Goal: Information Seeking & Learning: Learn about a topic

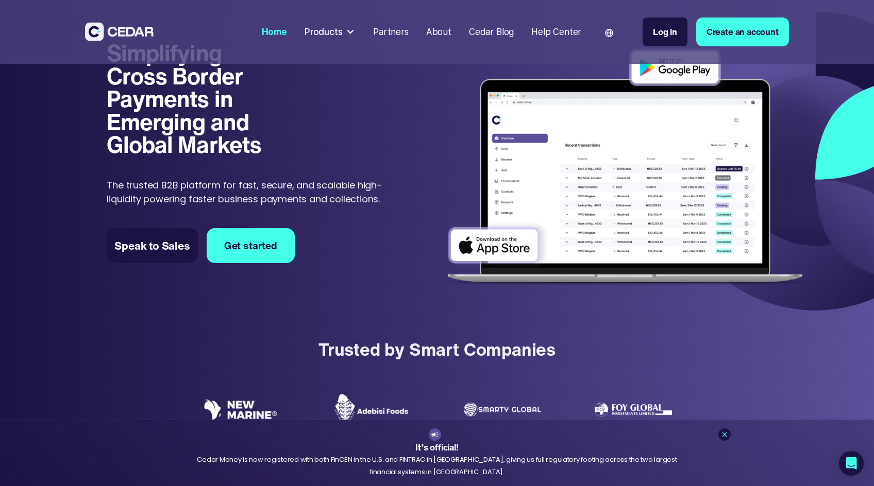
scroll to position [22, 0]
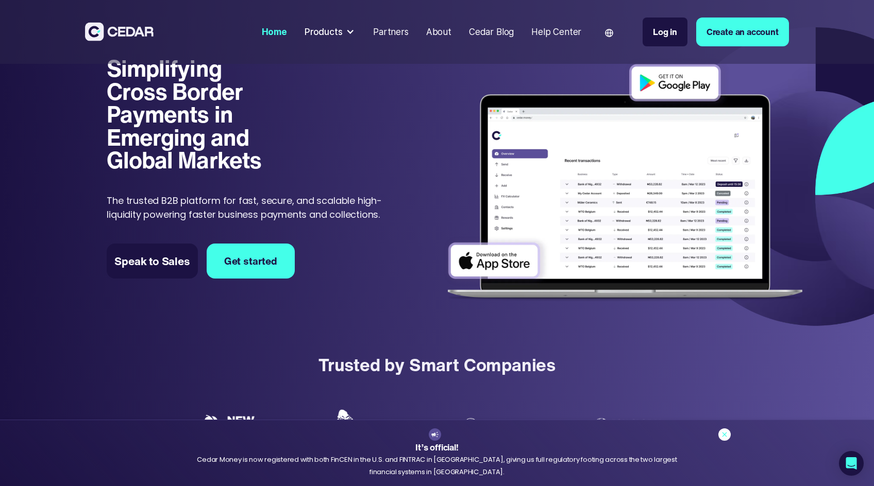
click at [722, 435] on icon at bounding box center [724, 435] width 8 height 8
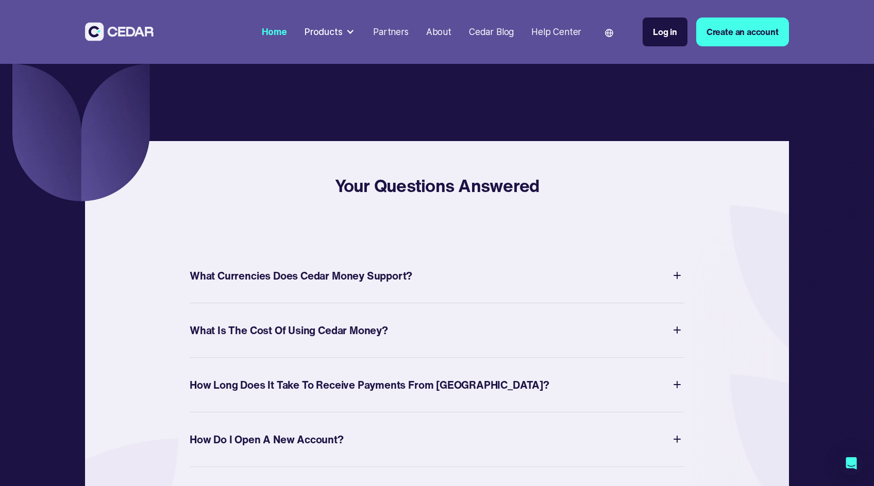
scroll to position [3666, 0]
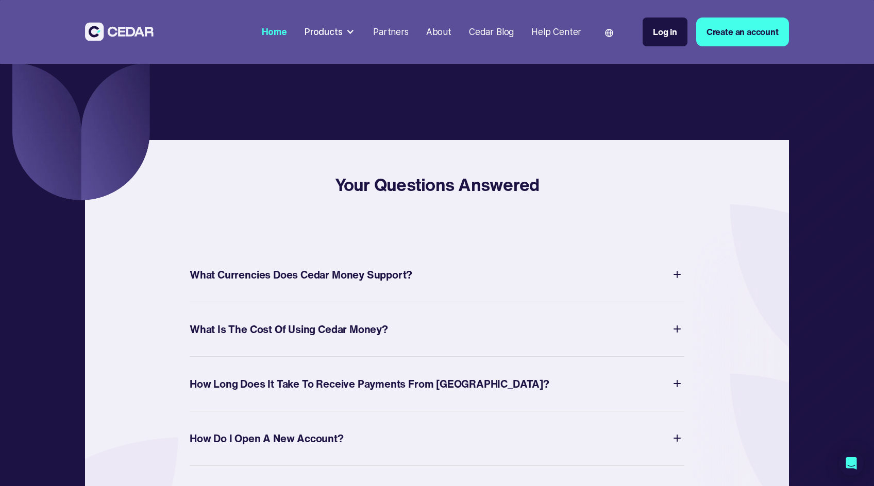
click at [374, 284] on div "What Currencies Does Cedar Money Support?" at bounding box center [301, 274] width 223 height 19
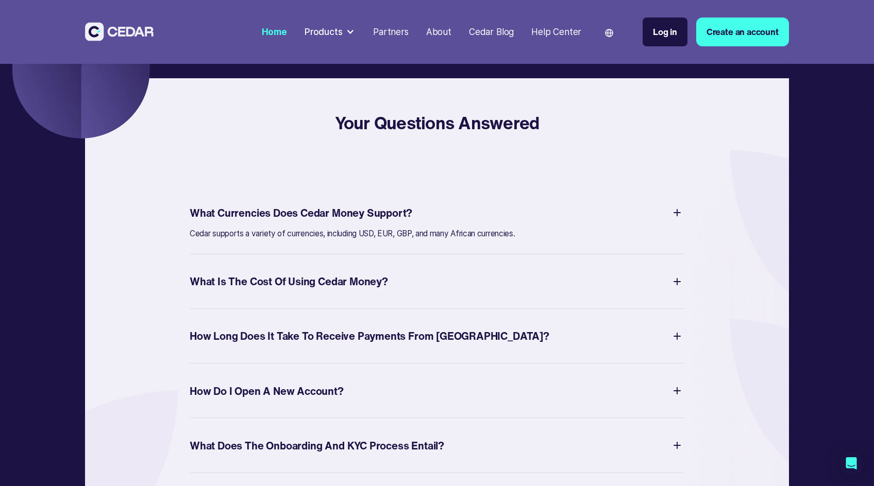
scroll to position [3753, 0]
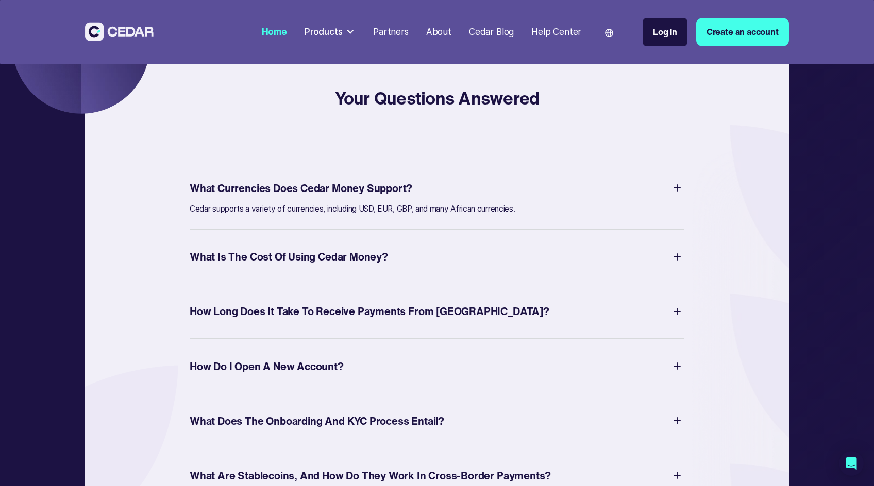
click at [381, 266] on div "What Is The Cost of Using Cedar Money?" at bounding box center [289, 256] width 198 height 19
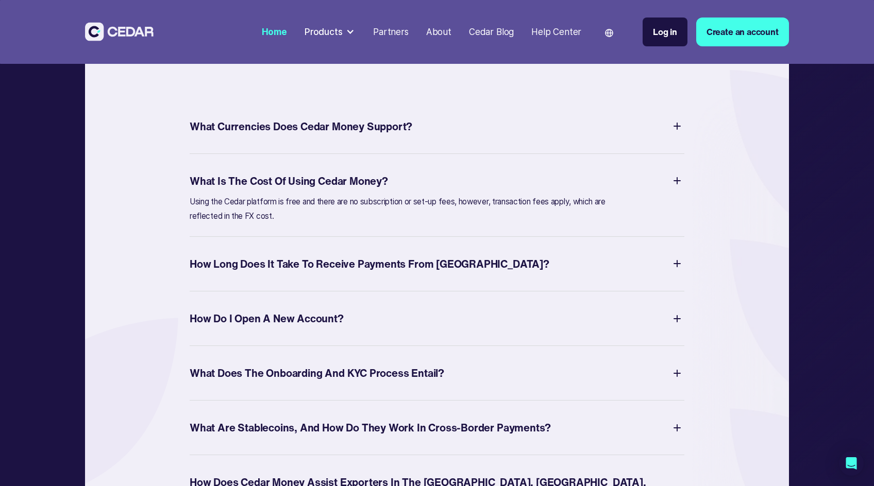
scroll to position [3821, 0]
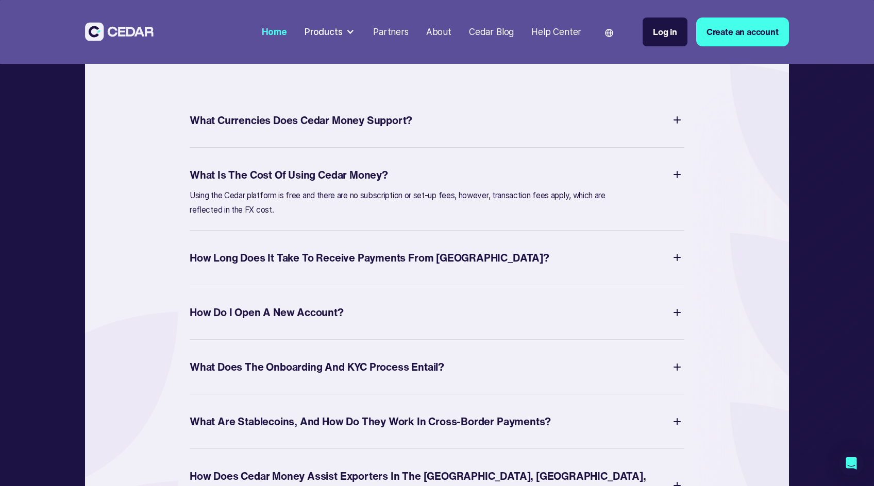
click at [384, 267] on div "How Long Does It Take to Receive Payments from Africa?" at bounding box center [370, 257] width 360 height 19
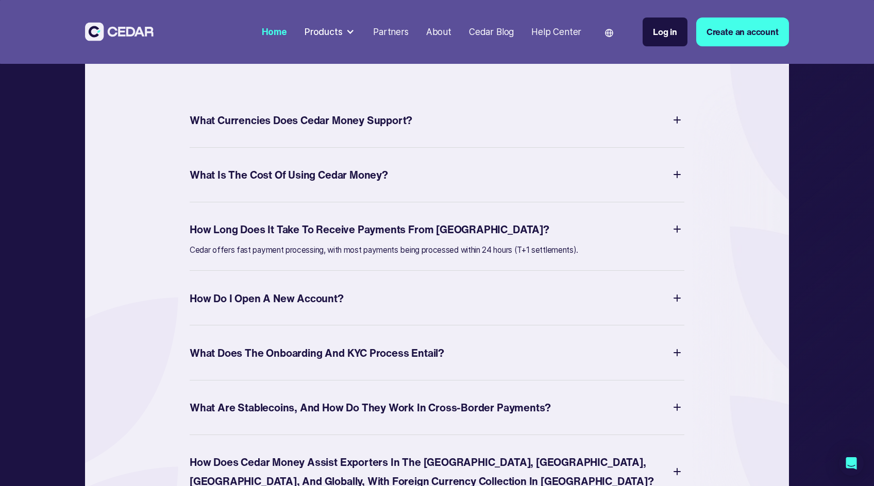
click at [336, 308] on div "How Do I Open a New Account?" at bounding box center [267, 298] width 154 height 19
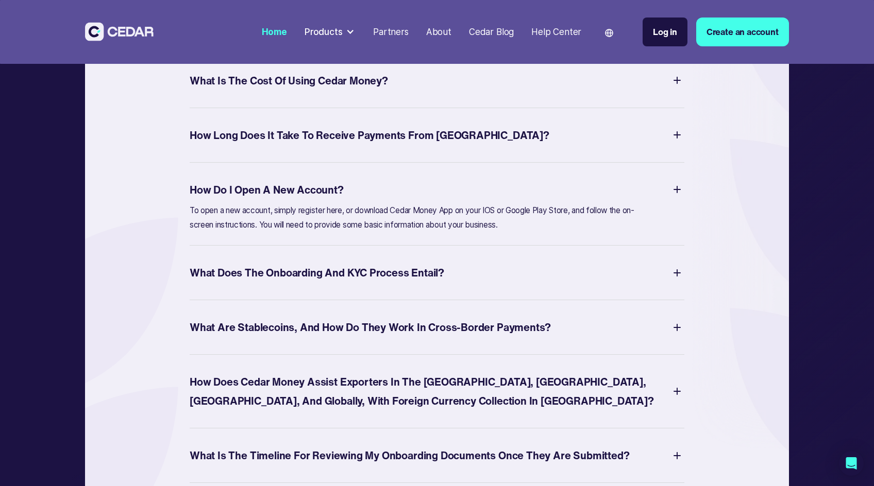
scroll to position [3917, 0]
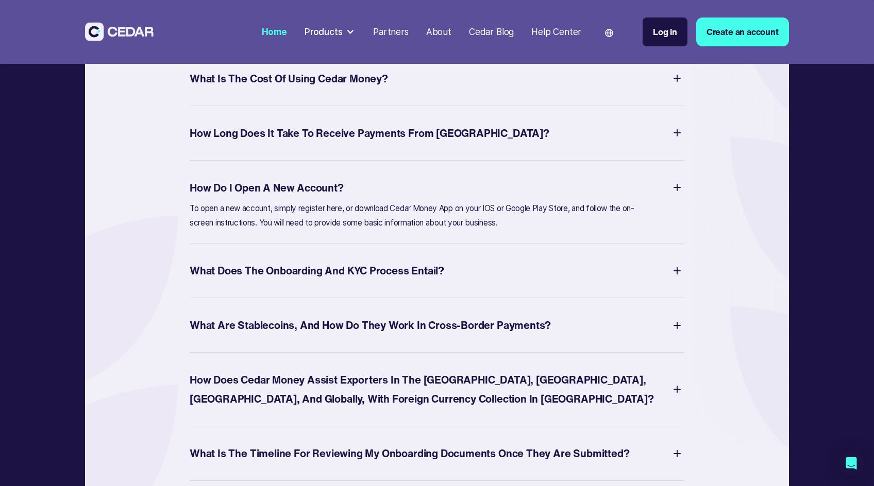
click at [377, 280] on div "What Does the Onboarding and KYC Process Entail?" at bounding box center [317, 270] width 255 height 19
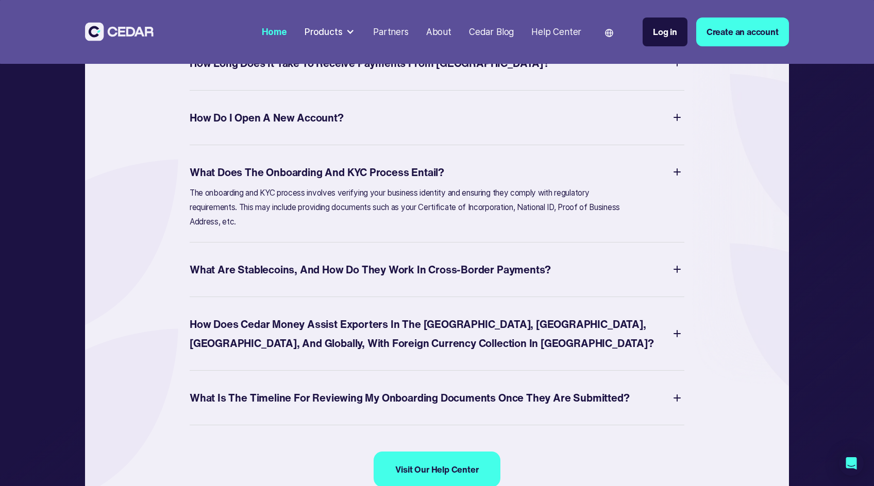
scroll to position [3997, 0]
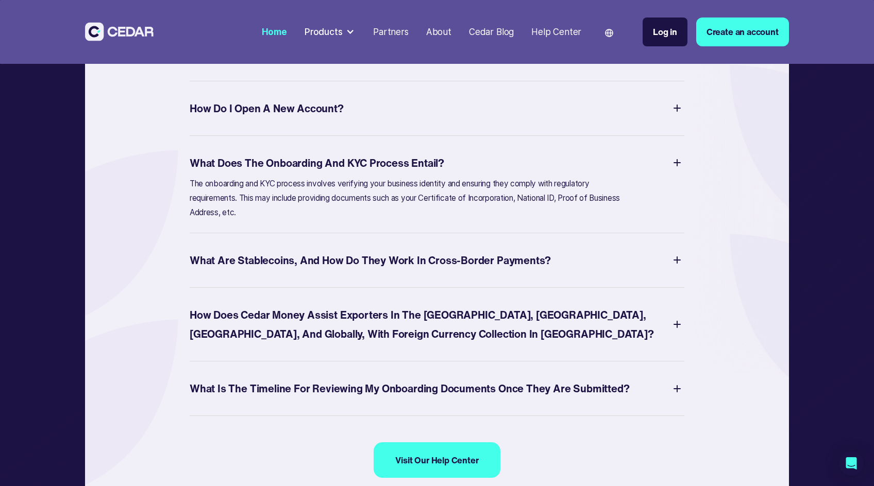
click at [379, 270] on div "What are Stablecoins, and how do they work in Cross-border Payments?" at bounding box center [370, 260] width 361 height 19
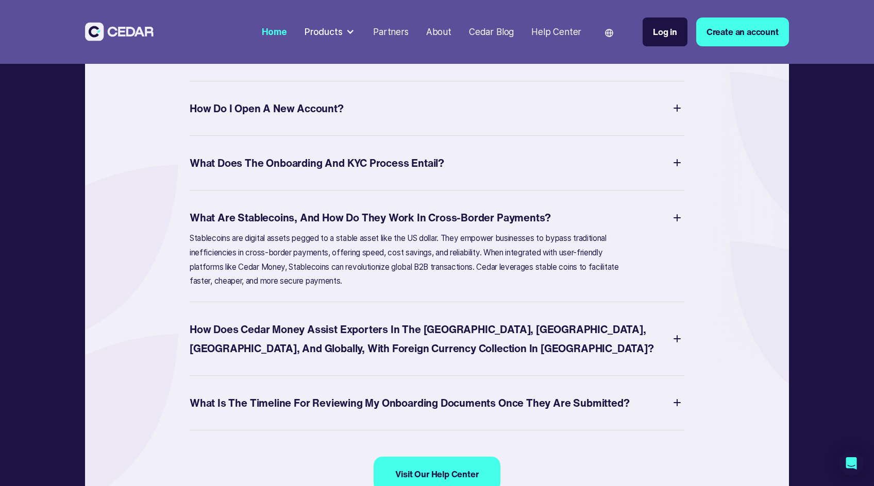
click at [385, 348] on div "How does Cedar Money assist Exporters in the US, UK, China, and Globally, with …" at bounding box center [430, 339] width 480 height 38
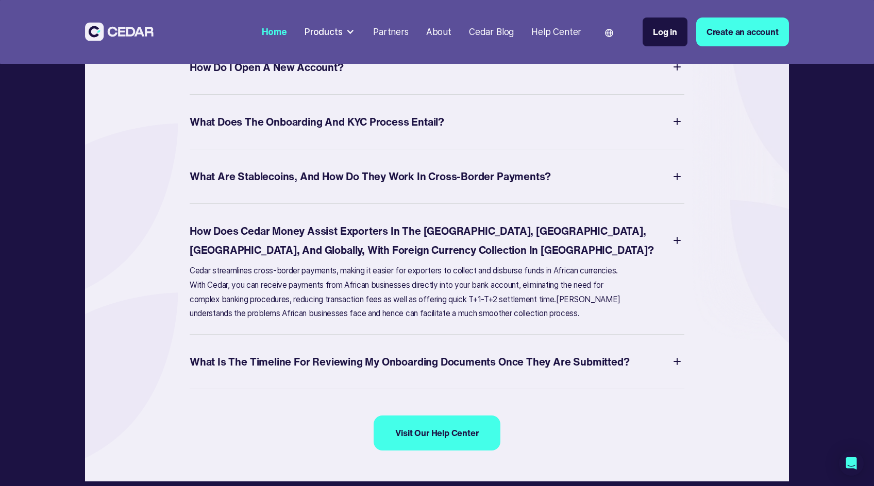
scroll to position [4050, 0]
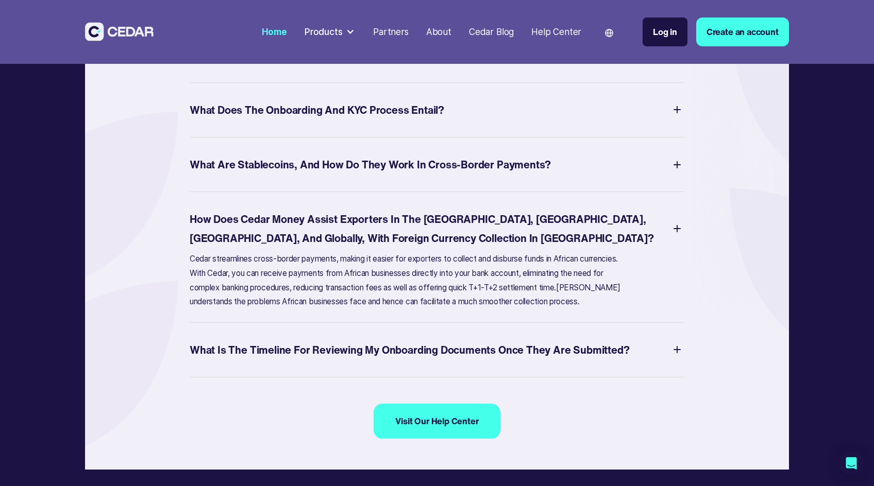
click at [404, 360] on div "What Is The Timeline for Reviewing My Onboarding Documents Once They are Submit…" at bounding box center [410, 350] width 440 height 19
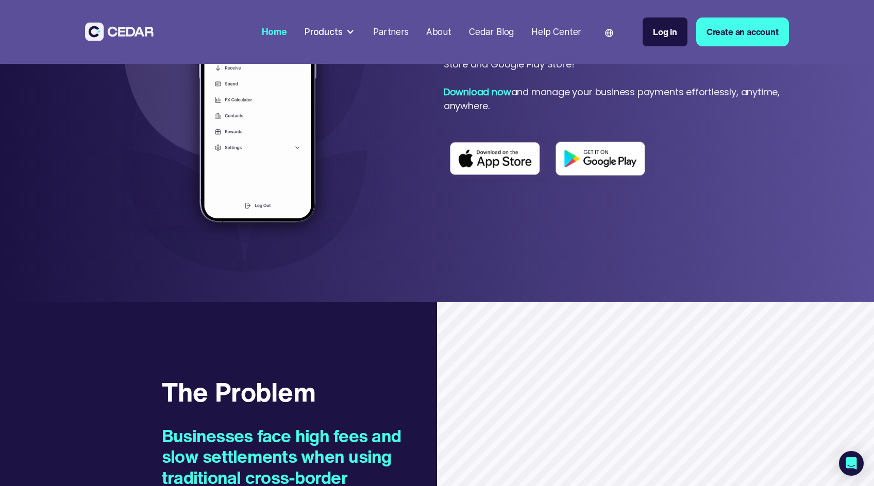
scroll to position [0, 0]
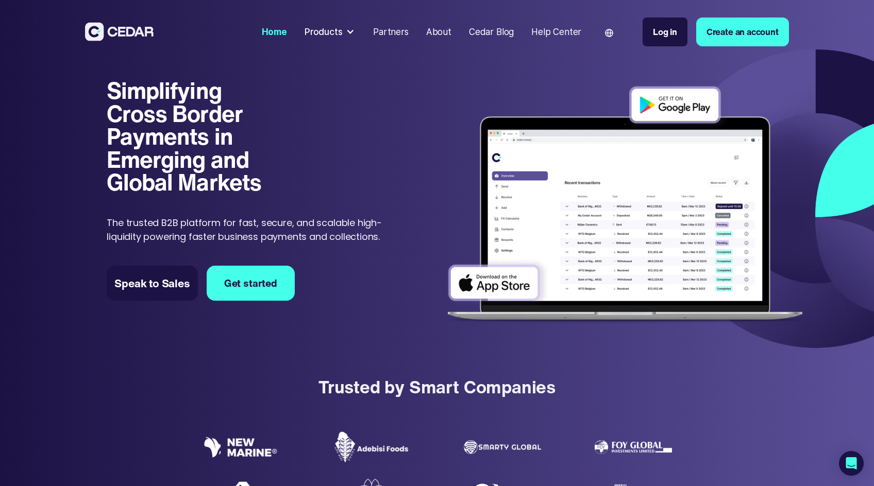
click at [392, 30] on div "Partners" at bounding box center [391, 31] width 36 height 13
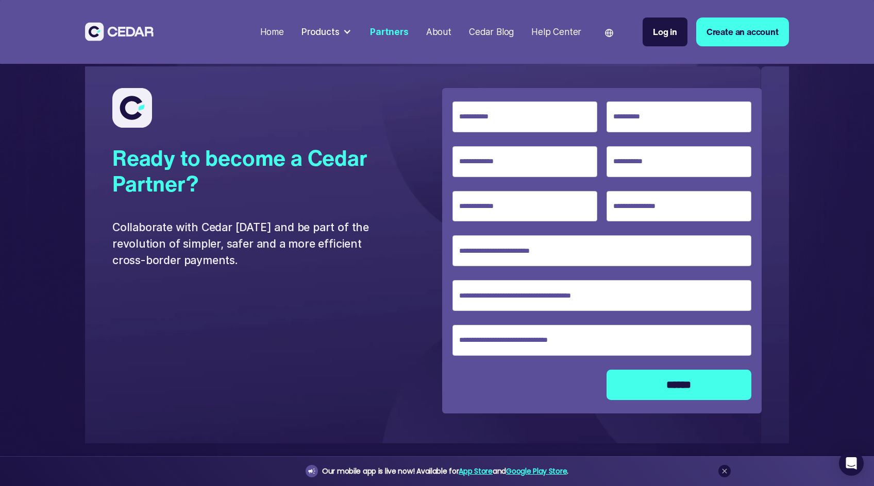
scroll to position [2193, 0]
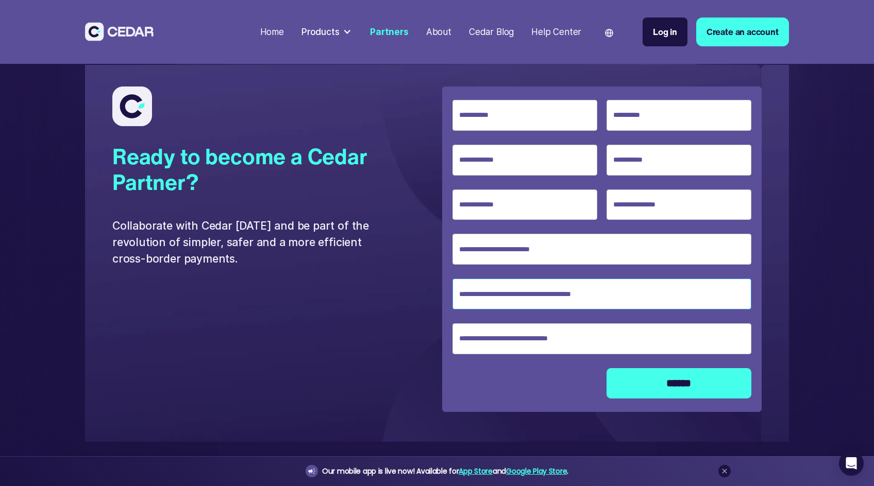
click at [489, 279] on input "Specify Currency" at bounding box center [601, 294] width 298 height 31
click at [381, 245] on div "Collaborate with Cedar today and be part of the revolution of simpler, safer an…" at bounding box center [247, 241] width 270 height 49
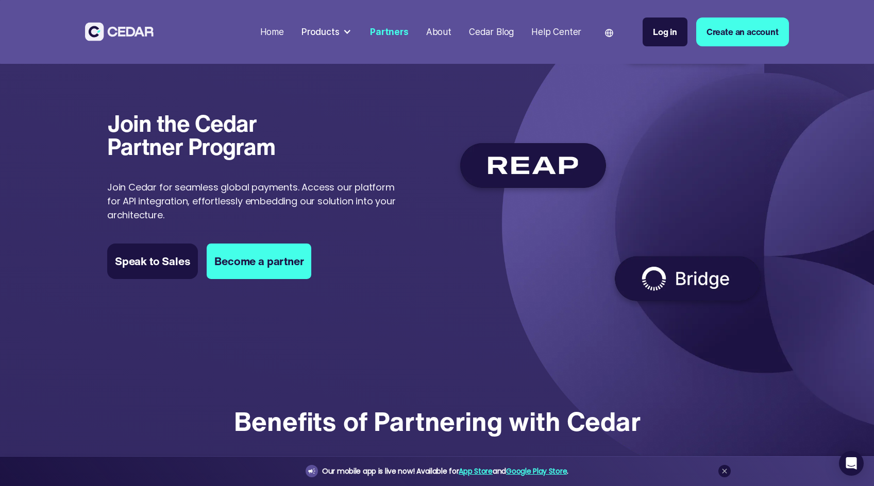
scroll to position [0, 0]
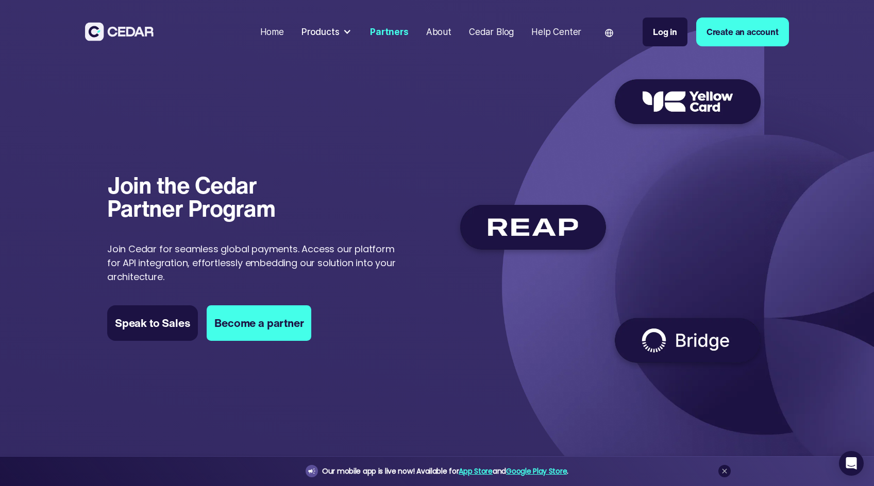
click at [434, 31] on div "About" at bounding box center [438, 31] width 25 height 13
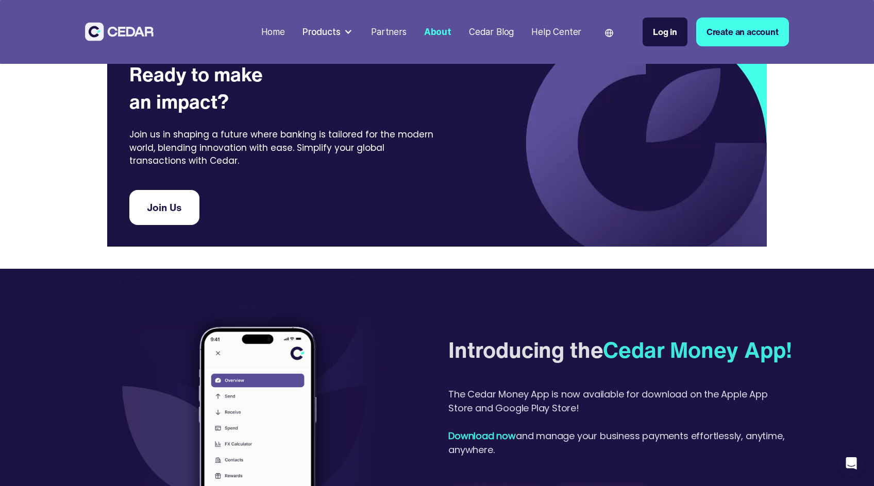
scroll to position [2112, 0]
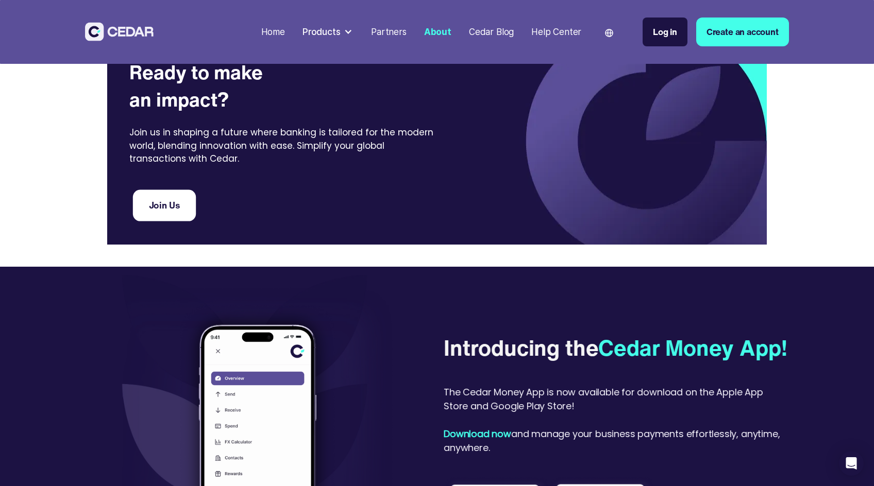
click at [155, 200] on link "Join Us" at bounding box center [163, 205] width 63 height 31
click at [491, 28] on div "Cedar Blog" at bounding box center [491, 31] width 45 height 13
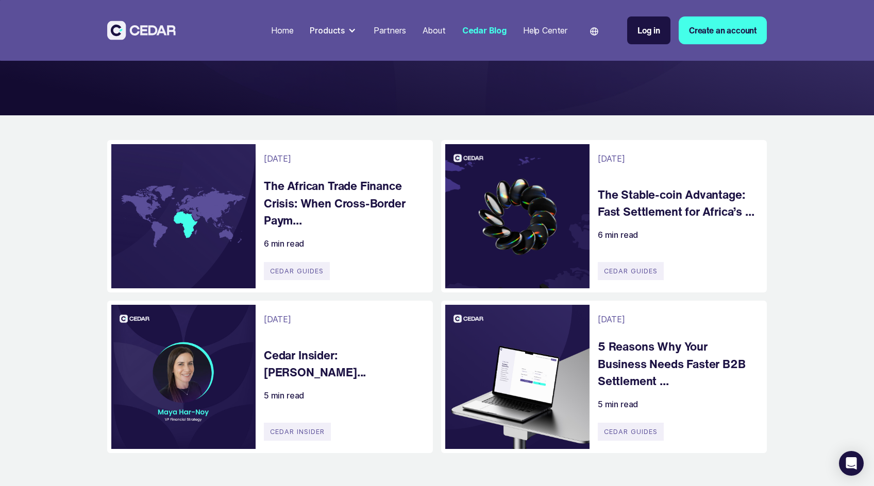
scroll to position [176, 0]
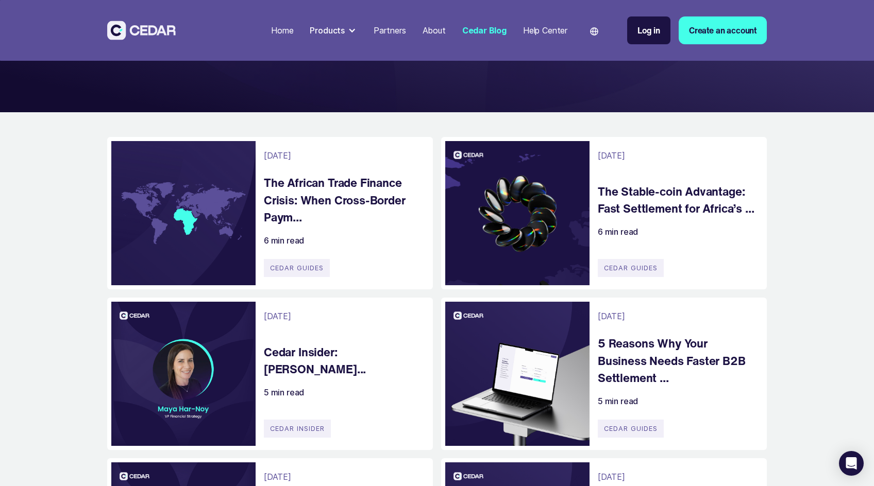
click at [637, 203] on h4 "The Stable-coin Advantage: Fast Settlement for Africa’s ..." at bounding box center [677, 200] width 159 height 35
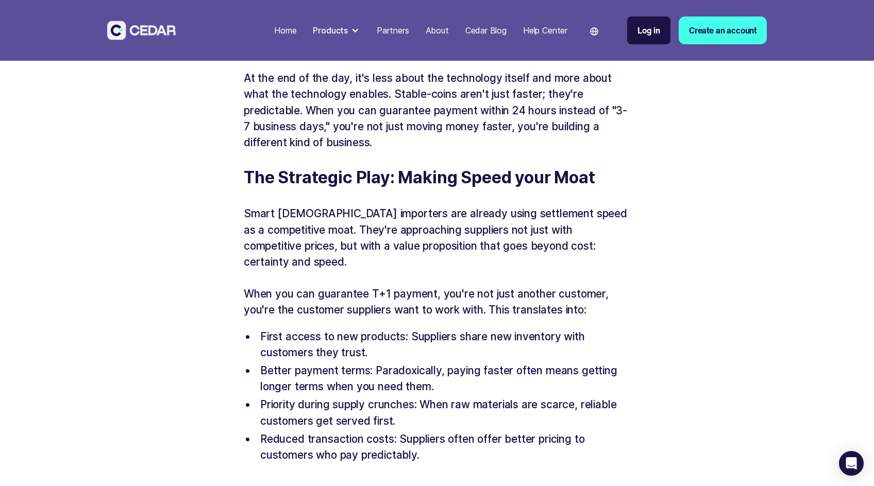
scroll to position [1875, 0]
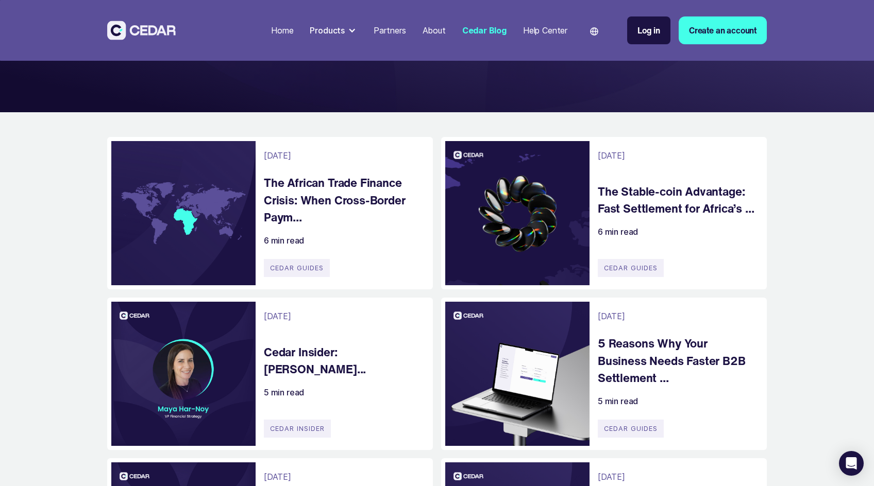
click at [319, 206] on h4 "The African Trade Finance Crisis: When Cross-Border Paym..." at bounding box center [343, 200] width 159 height 52
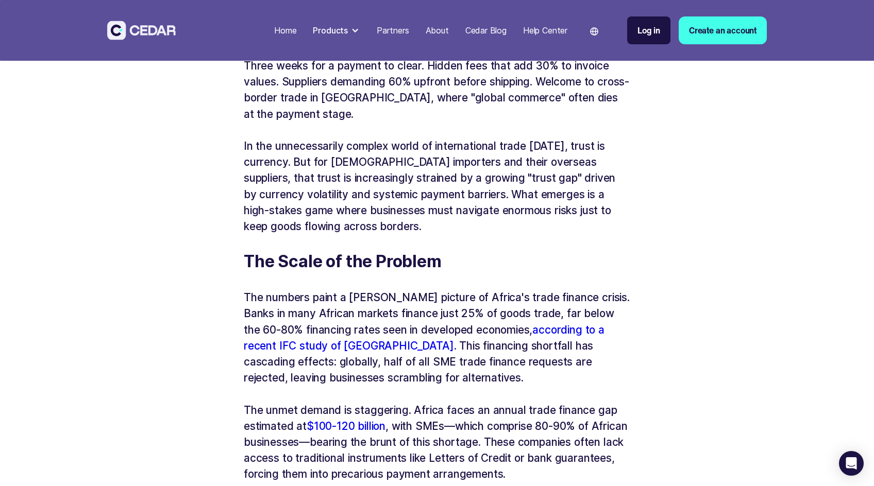
scroll to position [502, 0]
